Goal: Entertainment & Leisure: Browse casually

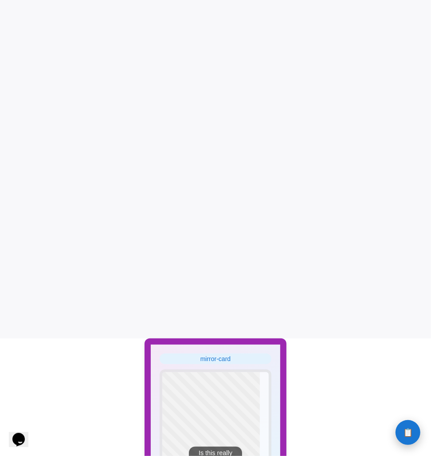
scroll to position [189, 0]
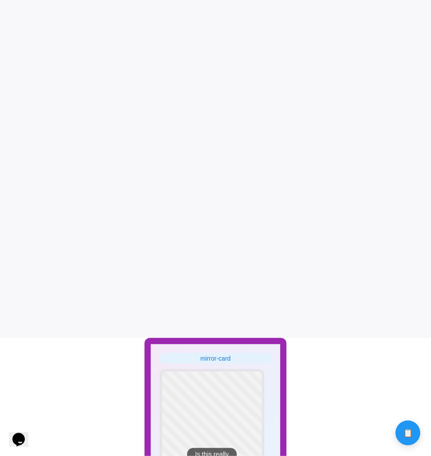
scroll to position [117, 0]
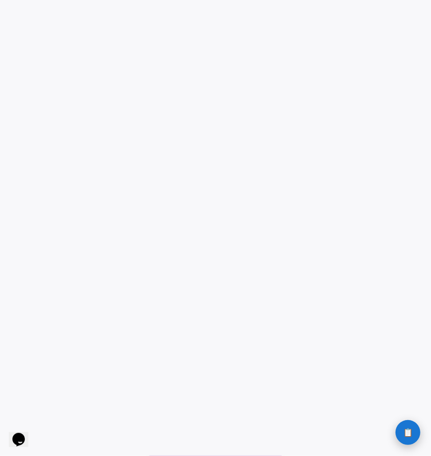
scroll to position [189, 0]
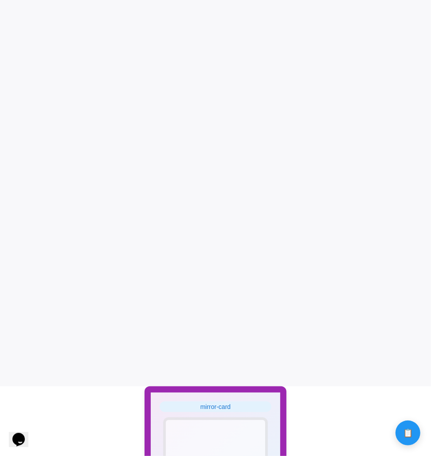
scroll to position [46, 0]
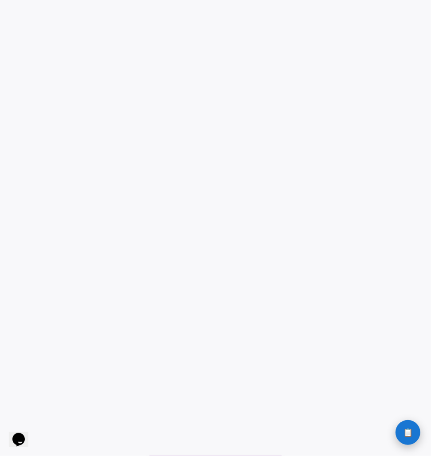
scroll to position [189, 0]
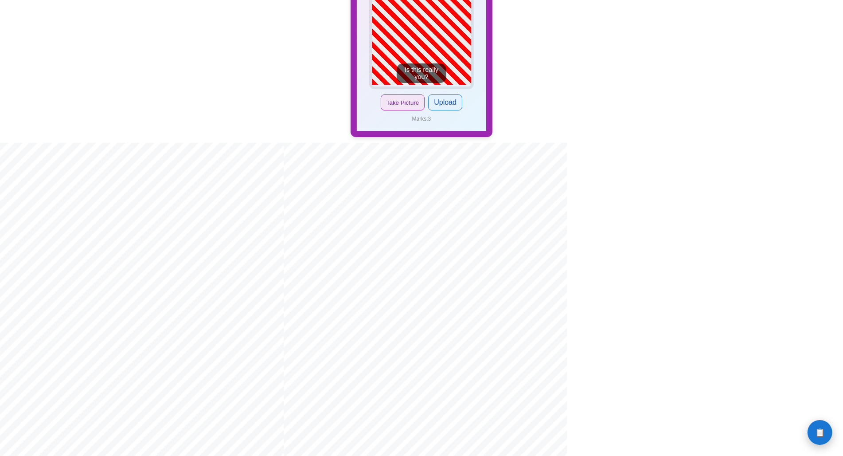
scroll to position [569, 0]
